Goal: Communication & Community: Answer question/provide support

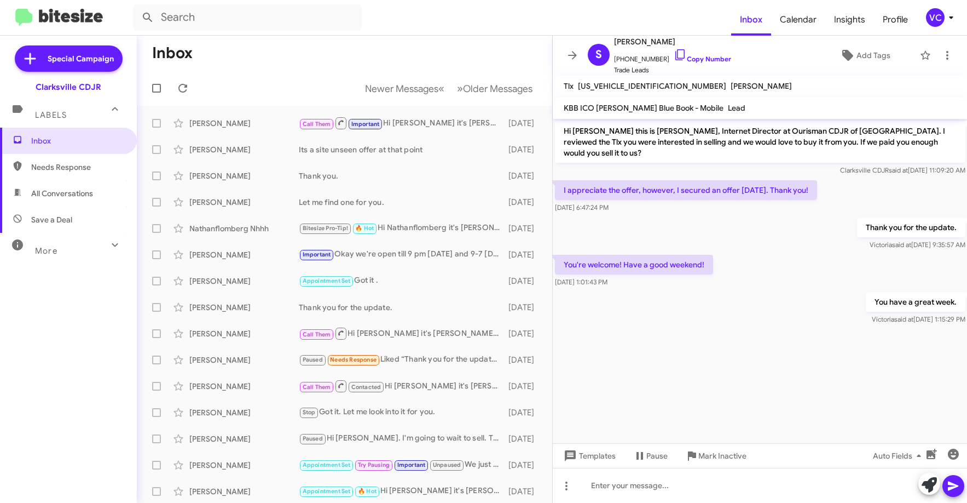
drag, startPoint x: 715, startPoint y: 313, endPoint x: 566, endPoint y: 292, distance: 150.8
click at [714, 313] on div "You have a great week. [PERSON_NAME] said at [DATE] 1:15:29 PM" at bounding box center [760, 308] width 415 height 37
click at [180, 91] on icon at bounding box center [182, 88] width 9 height 9
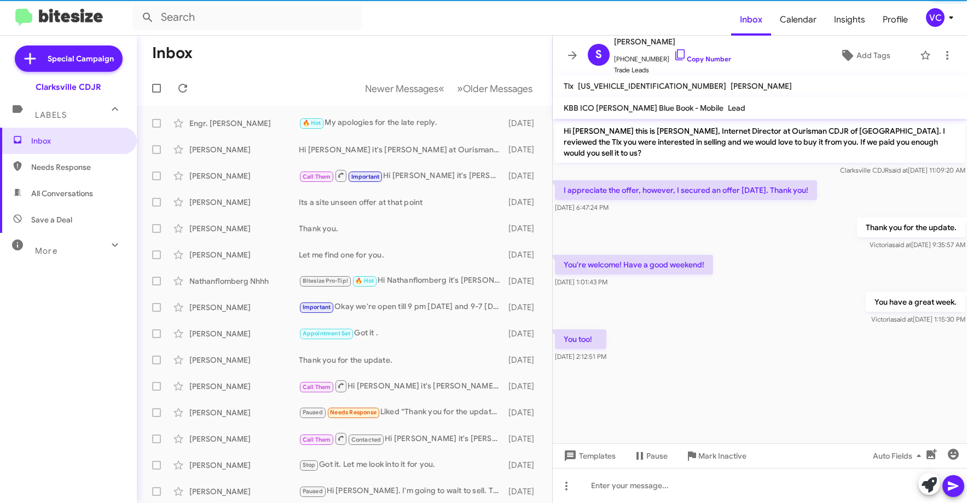
drag, startPoint x: 852, startPoint y: 419, endPoint x: 794, endPoint y: 400, distance: 61.8
click at [856, 416] on cdk-virtual-scroll-viewport "Hi [PERSON_NAME] this is [PERSON_NAME], Internet Director at Ourisman CDJR of […" at bounding box center [760, 281] width 415 height 324
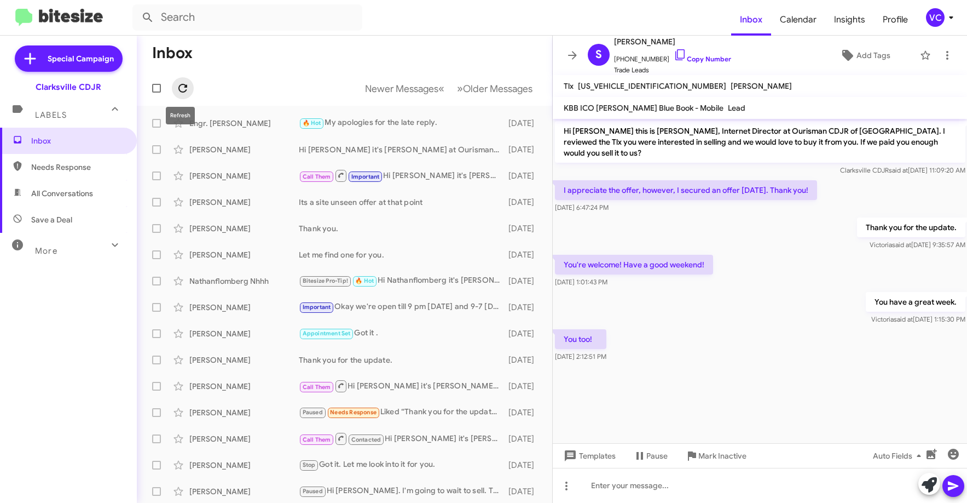
click at [190, 84] on span at bounding box center [183, 88] width 22 height 13
click at [328, 71] on mat-toolbar-row "Newer Messages « Previous » Next Older Messages" at bounding box center [344, 88] width 415 height 35
click at [818, 352] on div "You too! [DATE] 2:12:51 PM" at bounding box center [760, 345] width 415 height 37
click at [753, 290] on div "You have a great week. [PERSON_NAME] said at [DATE] 1:15:30 PM" at bounding box center [760, 308] width 415 height 37
click at [308, 57] on mat-toolbar-row "Inbox" at bounding box center [344, 53] width 415 height 35
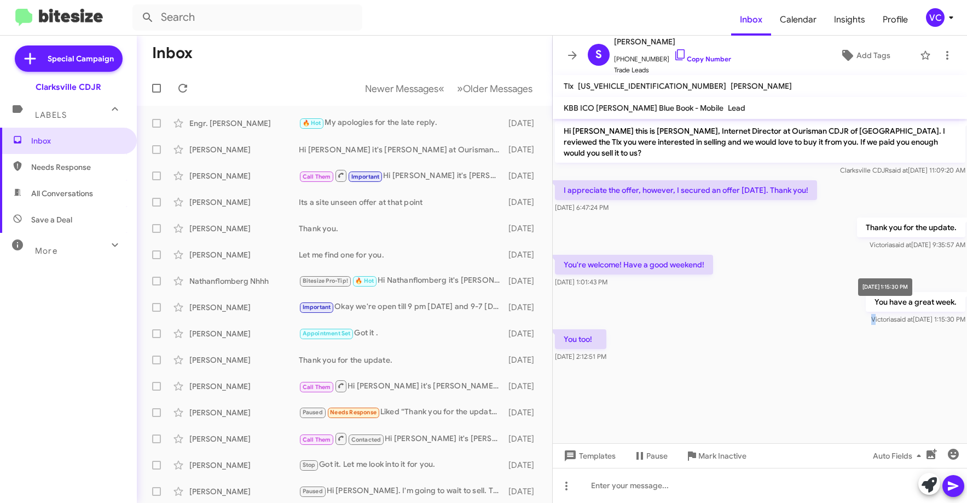
click at [865, 314] on div "[PERSON_NAME] said at [DATE] 1:15:30 PM" at bounding box center [915, 319] width 100 height 11
click at [399, 50] on mat-toolbar-row "Inbox" at bounding box center [344, 53] width 415 height 35
drag, startPoint x: 326, startPoint y: 55, endPoint x: 453, endPoint y: 33, distance: 128.9
click at [327, 55] on mat-toolbar-row "Inbox" at bounding box center [344, 53] width 415 height 35
drag, startPoint x: 466, startPoint y: 27, endPoint x: 703, endPoint y: 194, distance: 290.1
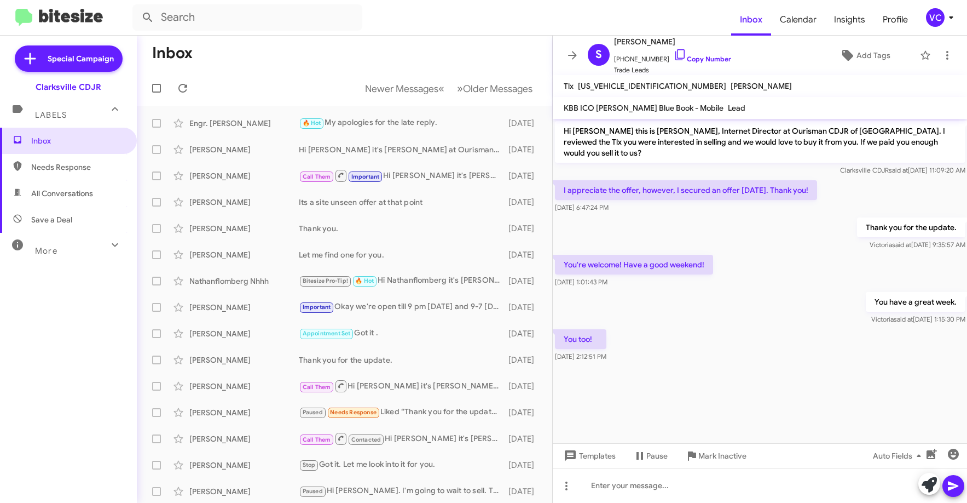
click at [467, 27] on form at bounding box center [431, 17] width 599 height 26
drag, startPoint x: 733, startPoint y: 389, endPoint x: 765, endPoint y: 341, distance: 57.5
click at [734, 387] on cdk-virtual-scroll-viewport "Hi [PERSON_NAME] this is [PERSON_NAME], Internet Director at Ourisman CDJR of […" at bounding box center [760, 281] width 415 height 324
click at [796, 270] on div "You're welcome! Have a good weekend! [DATE] 1:01:43 PM" at bounding box center [760, 270] width 415 height 37
click at [812, 364] on div at bounding box center [760, 372] width 415 height 16
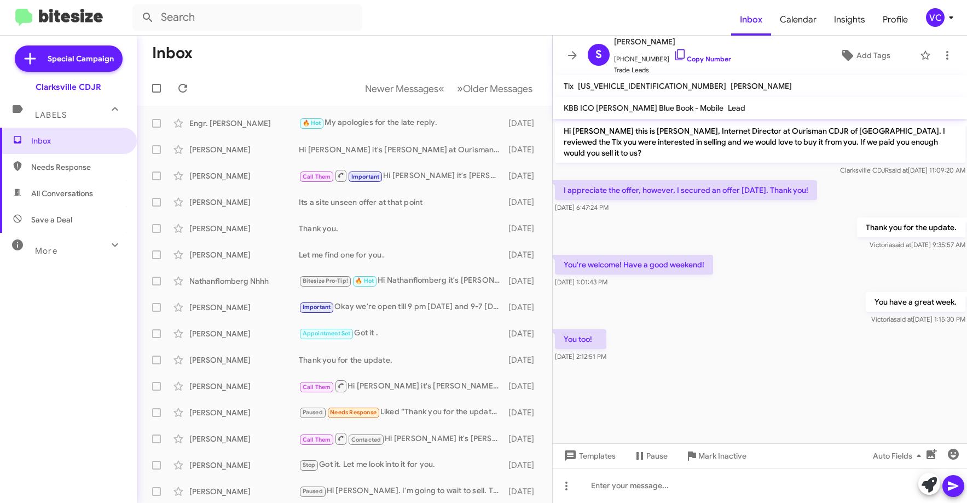
click at [786, 222] on div "Thank you for the update. [PERSON_NAME] said at [DATE] 9:35:57 AM" at bounding box center [760, 233] width 415 height 37
drag, startPoint x: 790, startPoint y: 293, endPoint x: 789, endPoint y: 301, distance: 7.2
click at [793, 306] on div "You have a great week. [PERSON_NAME] said at [DATE] 1:15:30 PM" at bounding box center [760, 308] width 415 height 37
drag, startPoint x: 419, startPoint y: 27, endPoint x: 401, endPoint y: 30, distance: 18.8
click at [419, 31] on mat-toolbar "Inbox Calendar Insights Profile VC" at bounding box center [483, 17] width 967 height 35
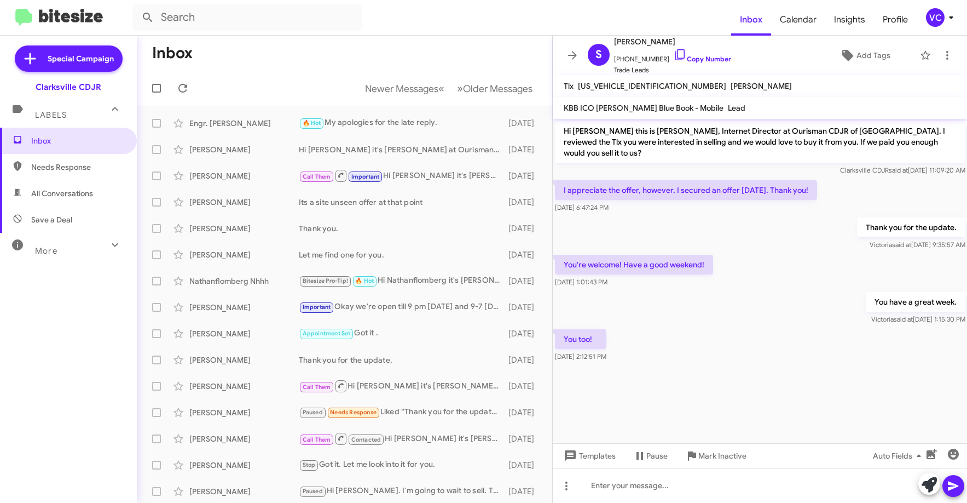
click at [44, 14] on img at bounding box center [59, 18] width 88 height 18
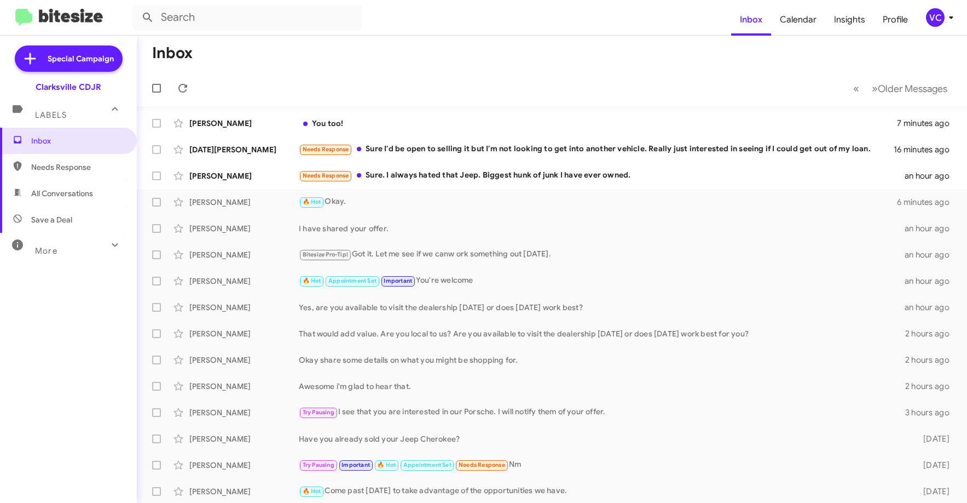
click at [438, 78] on mat-toolbar-row "« Previous » Next Older Messages" at bounding box center [552, 88] width 830 height 35
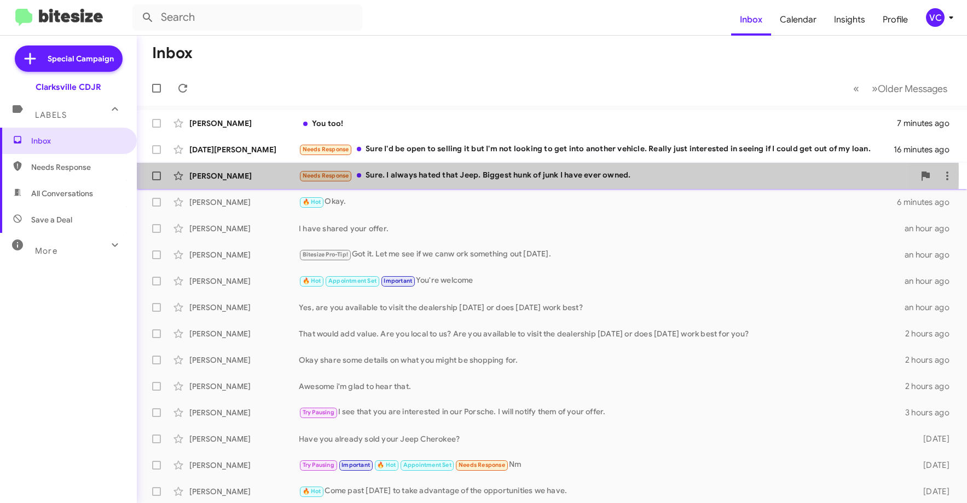
click at [447, 175] on div "Needs Response Sure. I always hated that Jeep. Biggest hunk of junk I have ever…" at bounding box center [607, 175] width 616 height 13
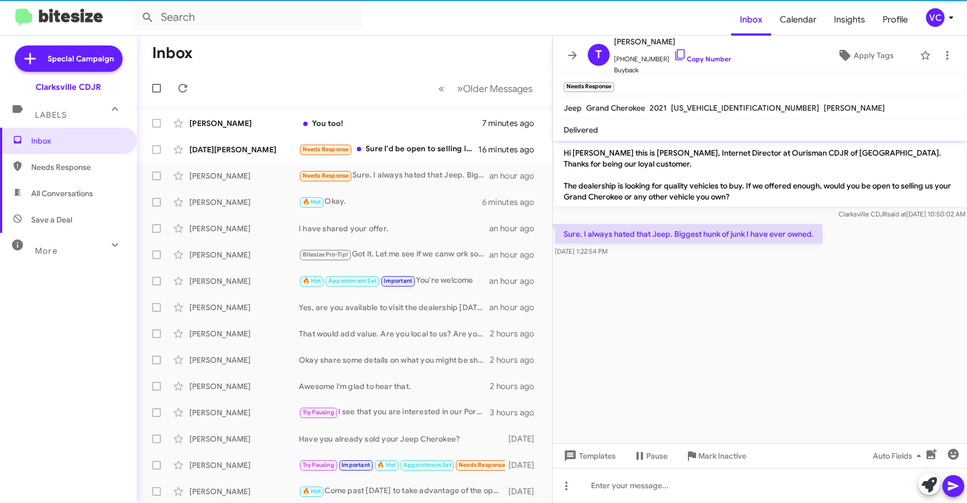
click at [816, 322] on cdk-virtual-scroll-viewport "Hi [PERSON_NAME] this is [PERSON_NAME], Internet Director at Ourisman CDJR of […" at bounding box center [760, 292] width 415 height 302
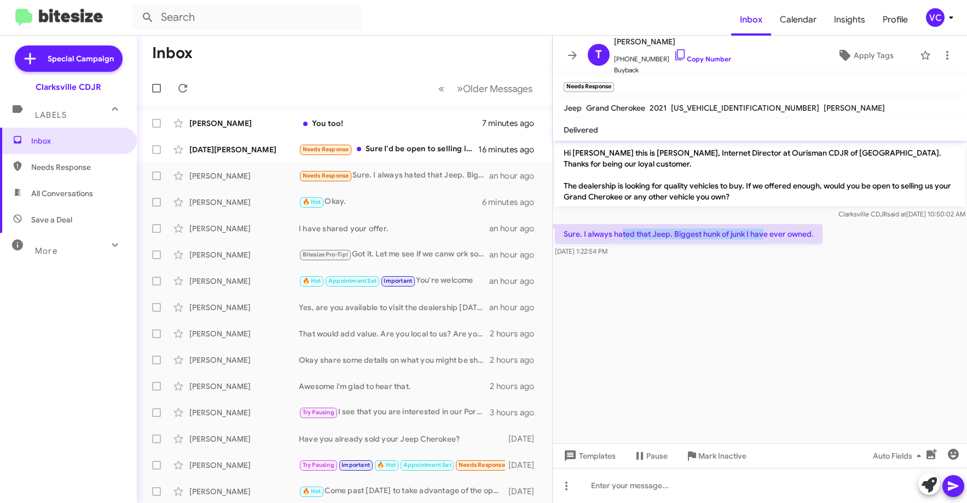
drag, startPoint x: 621, startPoint y: 235, endPoint x: 786, endPoint y: 240, distance: 165.4
click at [786, 240] on p "Sure. I always hated that Jeep. Biggest hunk of junk I have ever owned." at bounding box center [689, 234] width 268 height 20
click at [806, 259] on div at bounding box center [760, 261] width 415 height 5
click at [807, 262] on div at bounding box center [760, 261] width 415 height 5
click at [818, 325] on cdk-virtual-scroll-viewport "Hi [PERSON_NAME] this is [PERSON_NAME], Internet Director at Ourisman CDJR of […" at bounding box center [760, 292] width 415 height 302
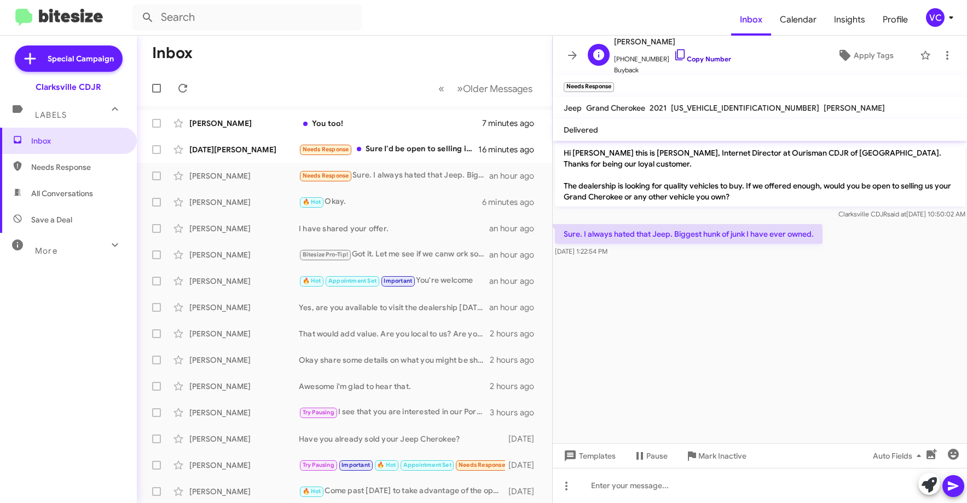
click at [705, 60] on link "Copy Number" at bounding box center [702, 59] width 57 height 8
click at [810, 315] on cdk-virtual-scroll-viewport "Hi [PERSON_NAME] this is [PERSON_NAME], Internet Director at Ourisman CDJR of […" at bounding box center [760, 292] width 415 height 302
click at [844, 292] on cdk-virtual-scroll-viewport "Hi [PERSON_NAME] this is [PERSON_NAME], Internet Director at Ourisman CDJR of […" at bounding box center [760, 292] width 415 height 302
click at [893, 224] on div "Sure. I always hated that Jeep. Biggest hunk of junk I have ever owned. [DATE] …" at bounding box center [760, 240] width 415 height 37
click at [852, 85] on mat-toolbar "Needs Response ×" at bounding box center [760, 86] width 415 height 22
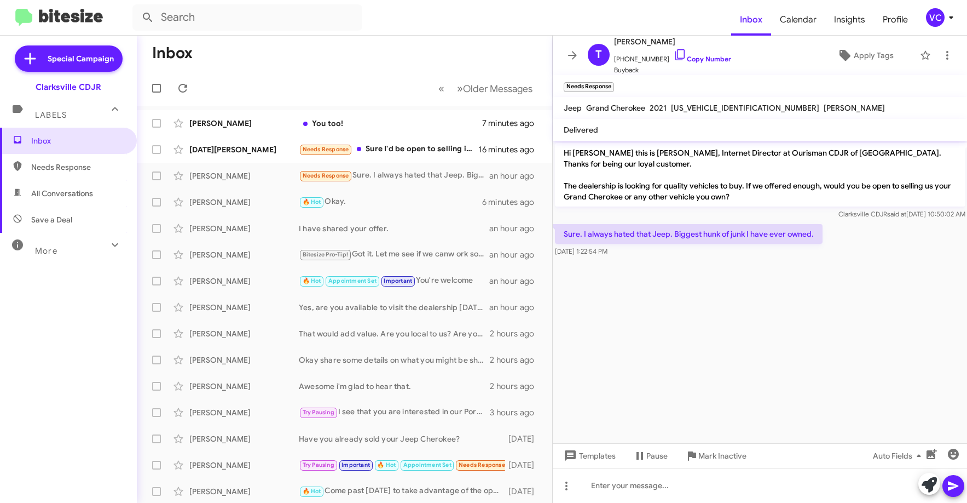
click at [870, 280] on cdk-virtual-scroll-viewport "Hi [PERSON_NAME] this is [PERSON_NAME], Internet Director at Ourisman CDJR of […" at bounding box center [760, 292] width 415 height 302
click at [679, 338] on cdk-virtual-scroll-viewport "Hi [PERSON_NAME] this is [PERSON_NAME], Internet Director at Ourisman CDJR of […" at bounding box center [760, 292] width 415 height 302
click at [660, 349] on cdk-virtual-scroll-viewport "Hi [PERSON_NAME] this is [PERSON_NAME], Internet Director at Ourisman CDJR of […" at bounding box center [760, 292] width 415 height 302
click at [638, 342] on cdk-virtual-scroll-viewport "Hi [PERSON_NAME] this is [PERSON_NAME], Internet Director at Ourisman CDJR of […" at bounding box center [760, 292] width 415 height 302
click at [789, 309] on cdk-virtual-scroll-viewport "Hi [PERSON_NAME] this is [PERSON_NAME], Internet Director at Ourisman CDJR of […" at bounding box center [760, 292] width 415 height 302
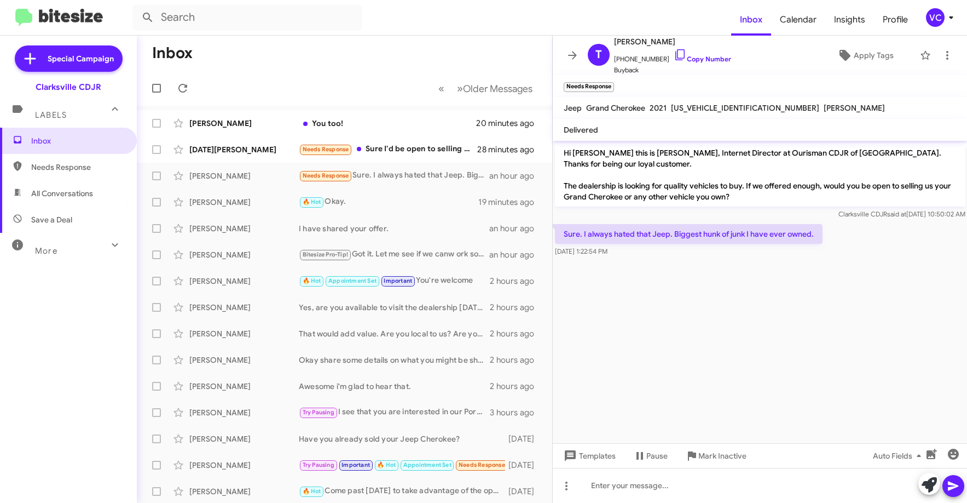
click at [799, 315] on cdk-virtual-scroll-viewport "Hi [PERSON_NAME] this is [PERSON_NAME], Internet Director at Ourisman CDJR of […" at bounding box center [760, 292] width 415 height 302
click at [877, 274] on cdk-virtual-scroll-viewport "Hi [PERSON_NAME] this is [PERSON_NAME], Internet Director at Ourisman CDJR of […" at bounding box center [760, 292] width 415 height 302
click at [317, 45] on mat-toolbar-row "Inbox" at bounding box center [344, 53] width 415 height 35
drag, startPoint x: 792, startPoint y: 337, endPoint x: 30, endPoint y: 290, distance: 763.5
click at [792, 338] on cdk-virtual-scroll-viewport "Hi [PERSON_NAME] this is [PERSON_NAME], Internet Director at Ourisman CDJR of […" at bounding box center [760, 292] width 415 height 302
